Goal: Task Accomplishment & Management: Use online tool/utility

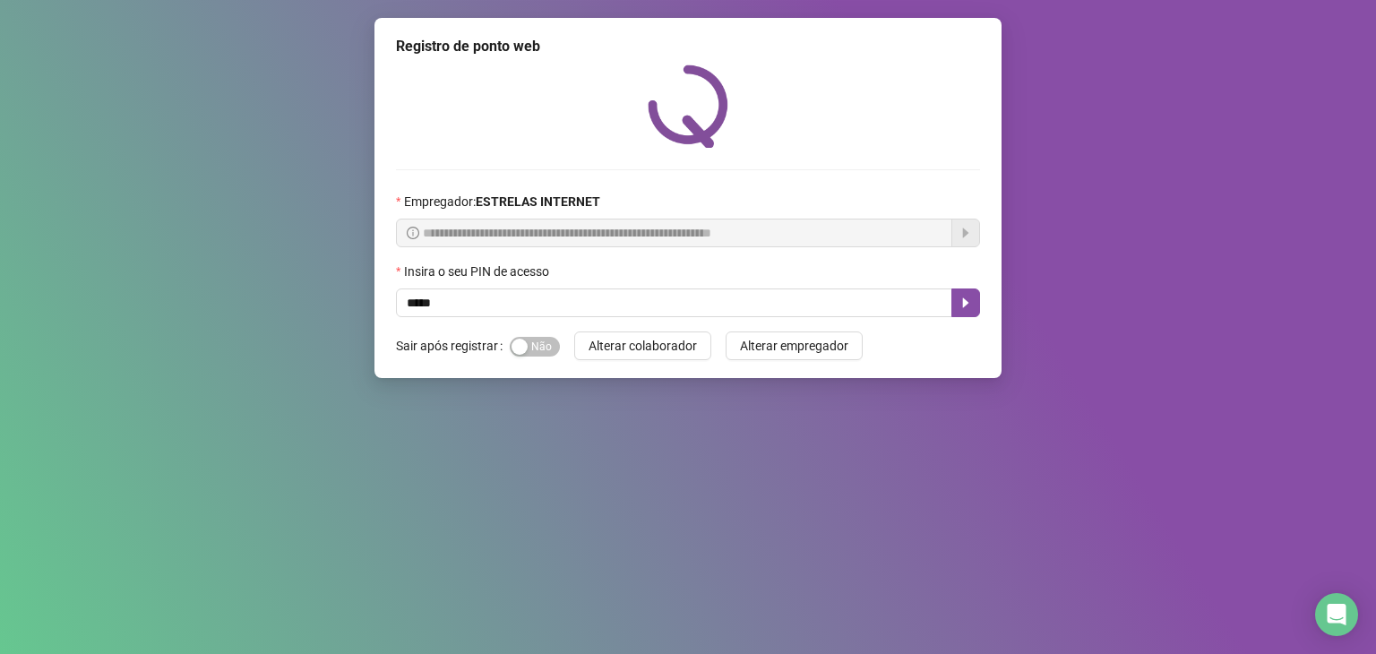
type input "*****"
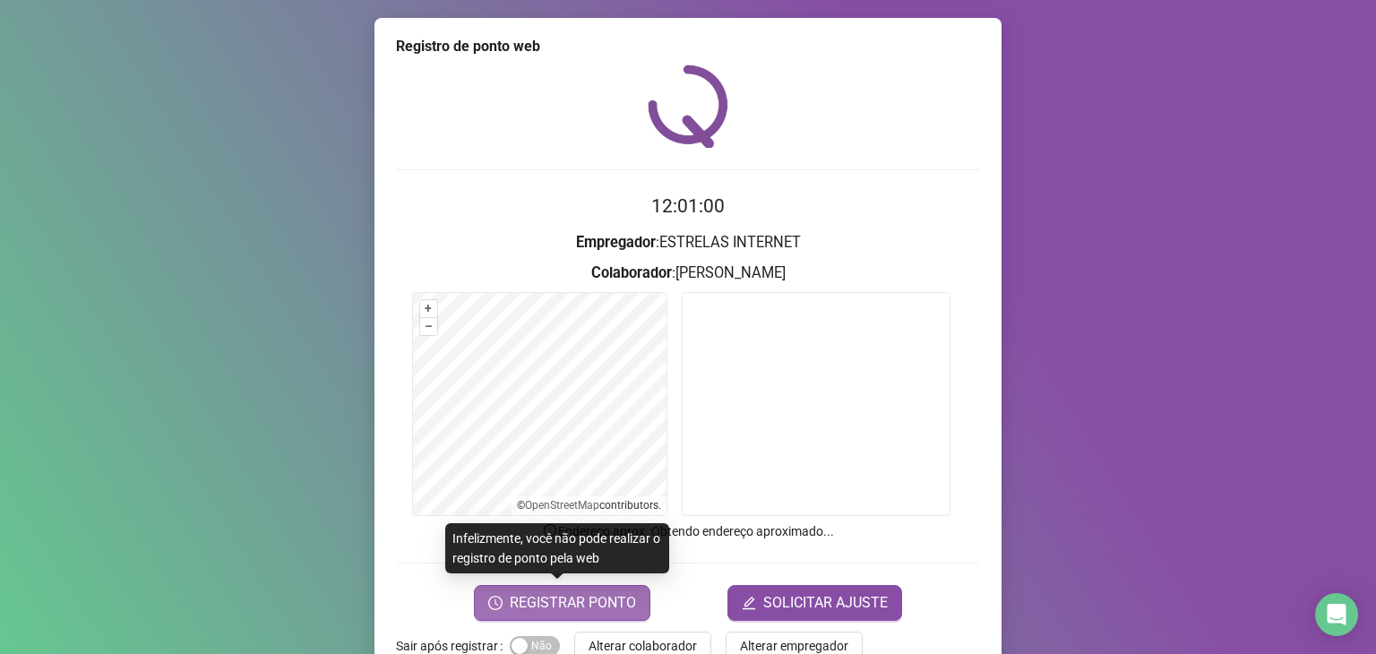
click at [597, 603] on span "REGISTRAR PONTO" at bounding box center [573, 602] width 126 height 21
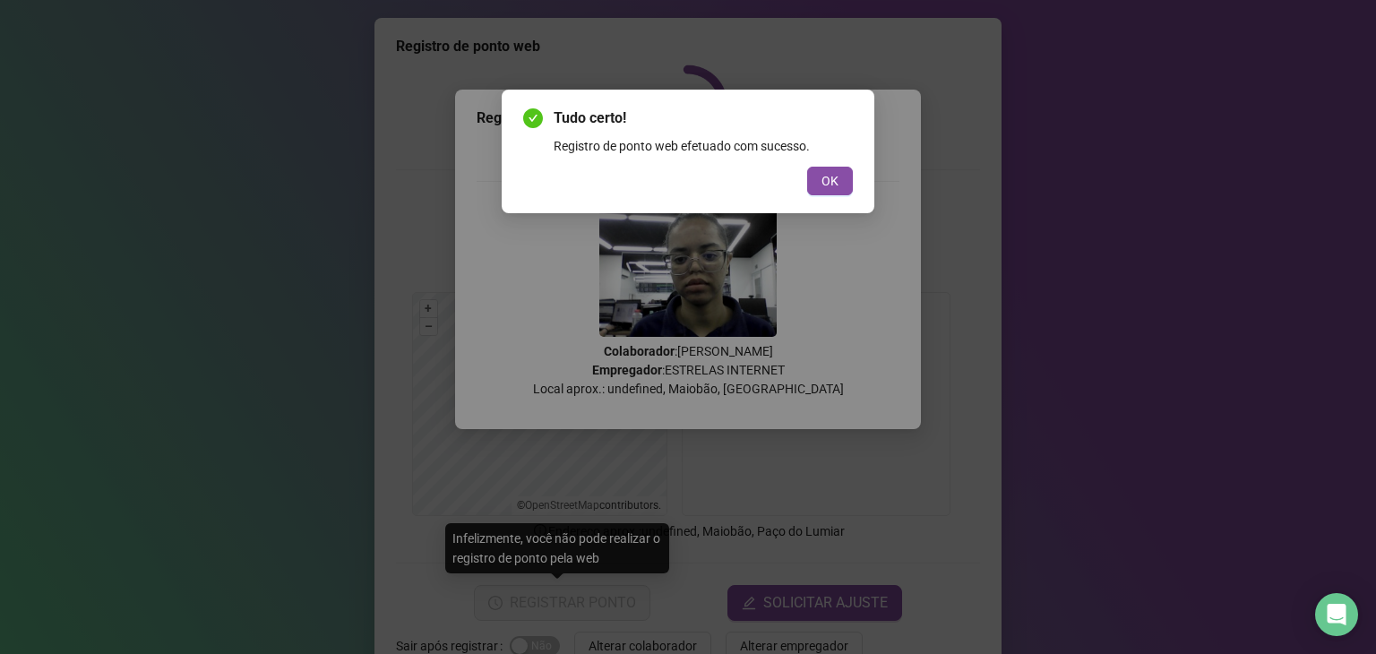
drag, startPoint x: 836, startPoint y: 180, endPoint x: 415, endPoint y: 1, distance: 457.5
click at [835, 180] on span "OK" at bounding box center [829, 181] width 17 height 20
